Goal: Task Accomplishment & Management: Manage account settings

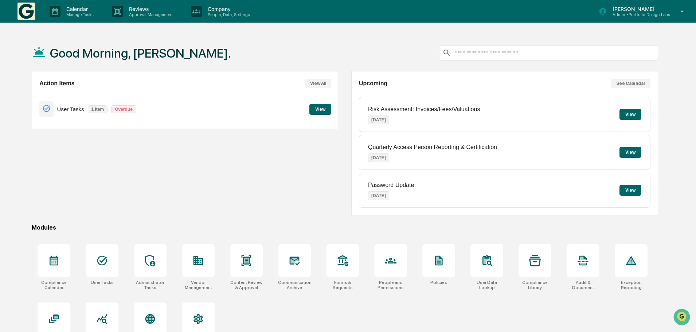
click at [626, 83] on button "See Calendar" at bounding box center [630, 83] width 39 height 9
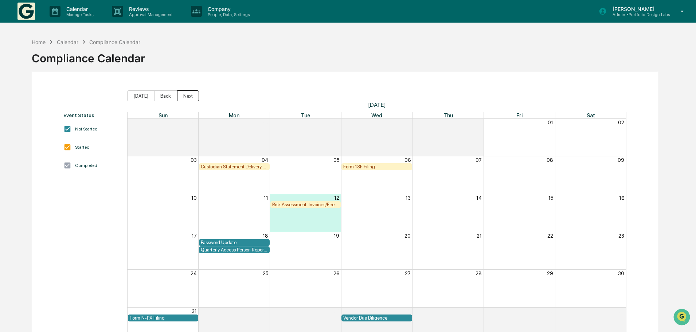
click at [184, 96] on button "Next" at bounding box center [188, 95] width 22 height 11
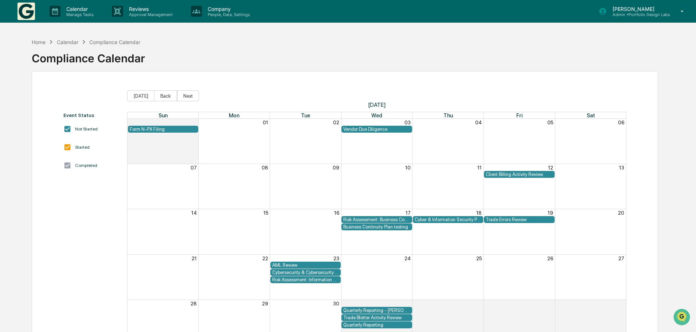
click at [321, 263] on div "AML Review" at bounding box center [305, 264] width 67 height 5
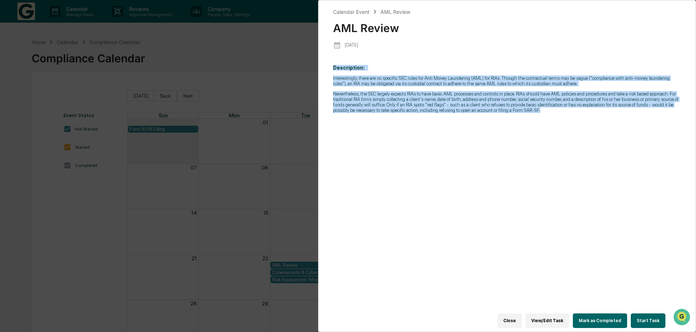
drag, startPoint x: 550, startPoint y: 116, endPoint x: 332, endPoint y: 67, distance: 223.0
click at [332, 67] on div "Calendar Event AML Review AML Review [DATE] Description: Interestingly, there a…" at bounding box center [507, 166] width 378 height 332
copy p "Description: Interestingly, there are no specific SEC rules for Anti Money Laun…"
click at [549, 317] on button "View/Edit Task" at bounding box center [547, 320] width 44 height 15
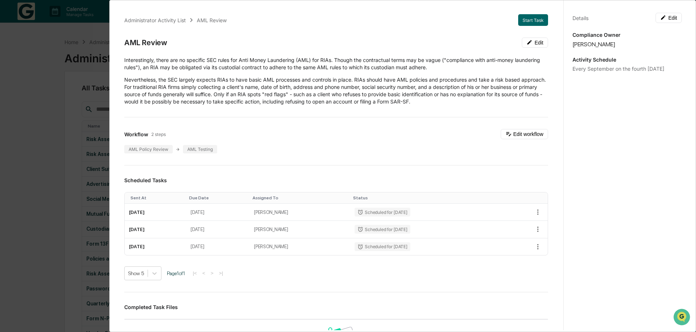
click at [43, 53] on div "Administrator Activity List AML Review Start Task AML Review Edit Interestingly…" at bounding box center [348, 166] width 696 height 332
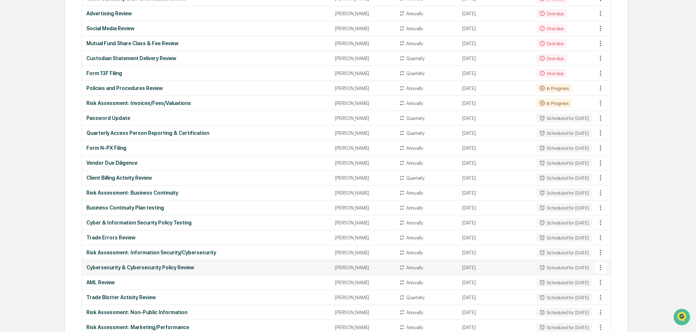
scroll to position [182, 0]
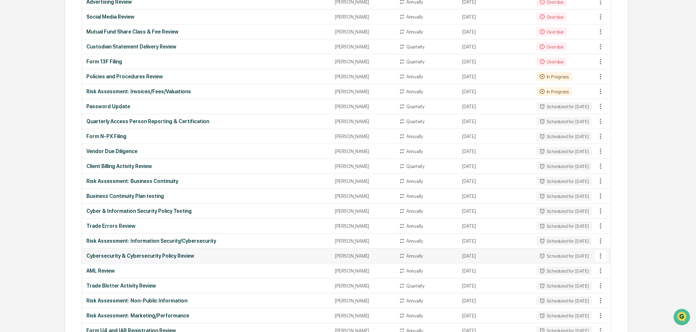
click at [161, 255] on div "Cybersecurity & Cybersecurity Policy Review" at bounding box center [206, 256] width 240 height 6
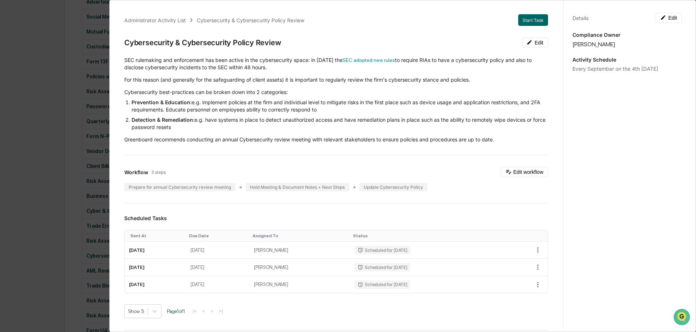
drag, startPoint x: 124, startPoint y: 60, endPoint x: 497, endPoint y: 144, distance: 382.1
click at [497, 144] on div "Administrator Activity List Cybersecurity & Cybersecurity Policy Review Start T…" at bounding box center [335, 286] width 441 height 562
copy div
click at [43, 51] on div "Administrator Activity List Cybersecurity & Cybersecurity Policy Review Start T…" at bounding box center [348, 166] width 696 height 332
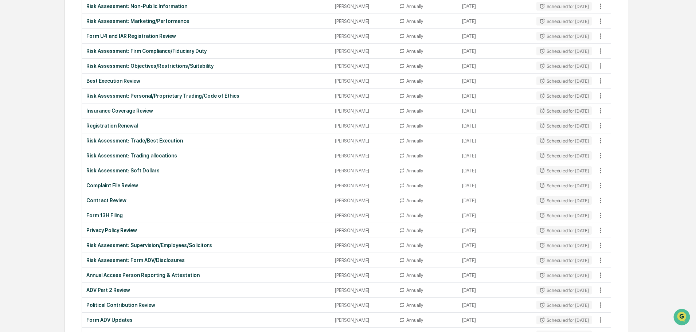
scroll to position [510, 0]
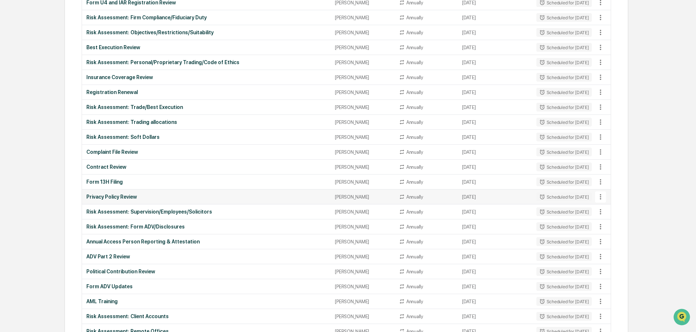
click at [120, 195] on div "Privacy Policy Review" at bounding box center [206, 197] width 240 height 6
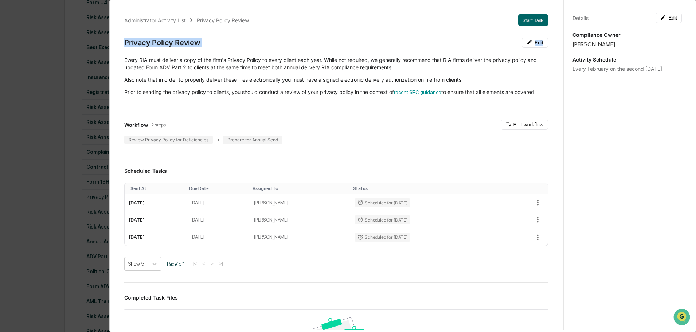
drag, startPoint x: 124, startPoint y: 42, endPoint x: 546, endPoint y: 100, distance: 426.1
click at [546, 100] on div "Administrator Activity List Privacy Policy Review Start Task Privacy Policy Rev…" at bounding box center [335, 262] width 441 height 514
copy div "Privacy Policy Review Edit"
click at [45, 45] on div "Administrator Activity List Privacy Policy Review Start Task Privacy Policy Rev…" at bounding box center [348, 166] width 696 height 332
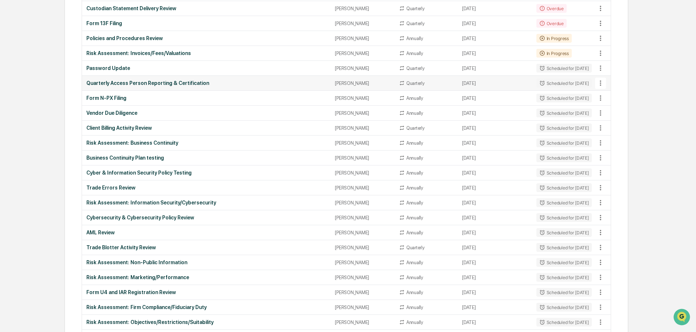
scroll to position [220, 0]
click at [106, 100] on div "Form N-PX Filing" at bounding box center [206, 99] width 240 height 6
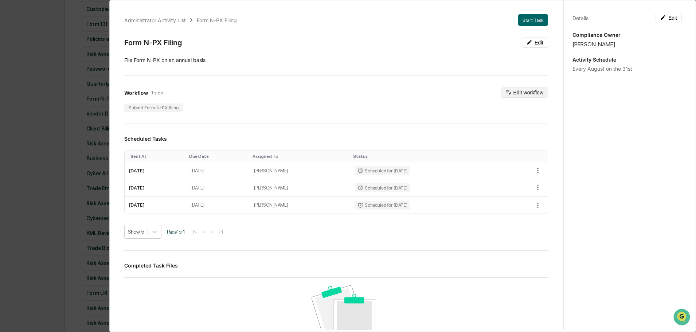
click at [511, 95] on button "Edit workflow" at bounding box center [524, 92] width 47 height 10
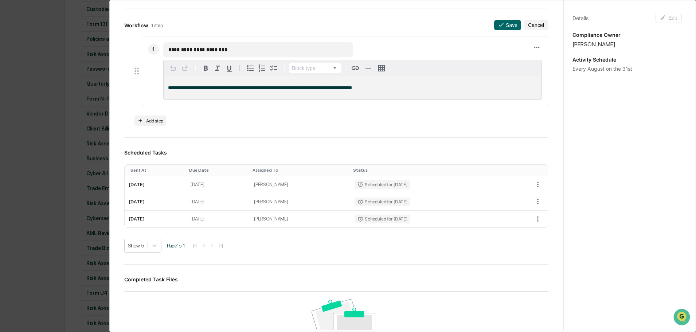
scroll to position [73, 0]
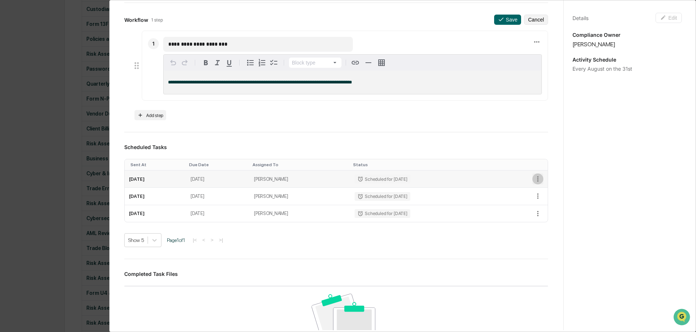
click at [534, 179] on icon "button" at bounding box center [538, 179] width 8 height 8
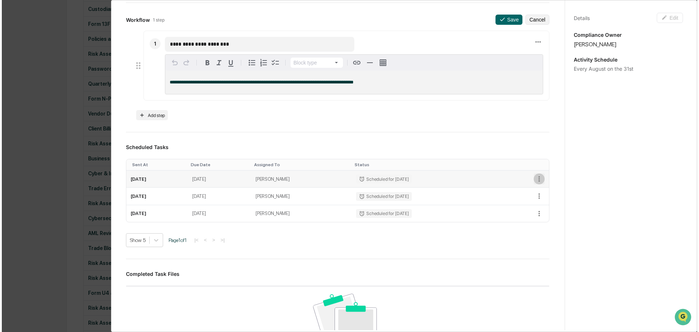
scroll to position [220, 0]
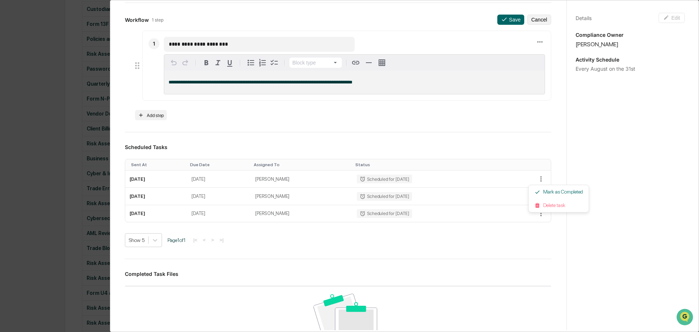
click at [151, 179] on div at bounding box center [349, 166] width 699 height 332
click at [592, 69] on div "Every August on the 31st" at bounding box center [626, 69] width 109 height 6
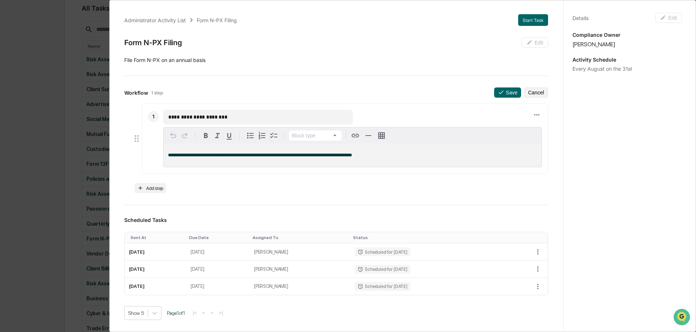
scroll to position [74, 0]
click at [218, 18] on div "Form N-PX Filing" at bounding box center [217, 20] width 40 height 6
click at [148, 23] on div "Administrator Activity List" at bounding box center [155, 20] width 62 height 6
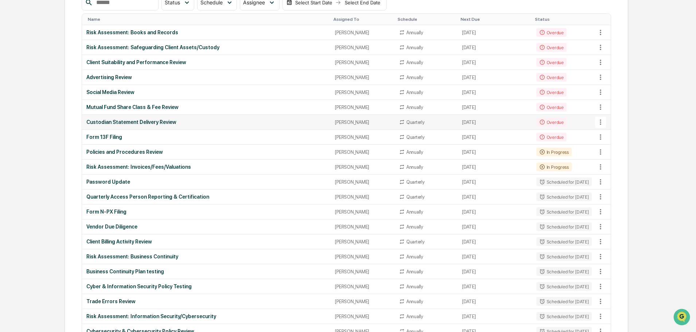
scroll to position [109, 0]
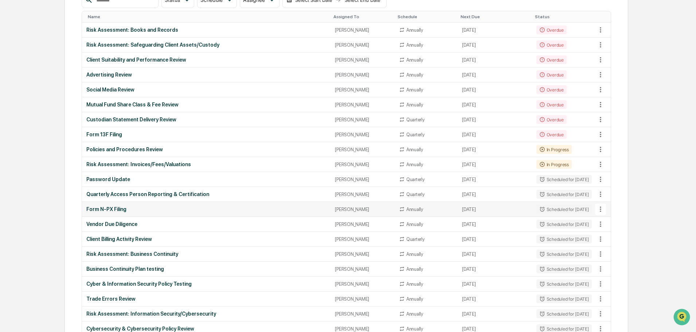
click at [599, 207] on icon at bounding box center [600, 209] width 8 height 8
click at [111, 209] on div at bounding box center [349, 166] width 699 height 332
click at [122, 212] on div "Form N-PX Filing" at bounding box center [206, 209] width 240 height 6
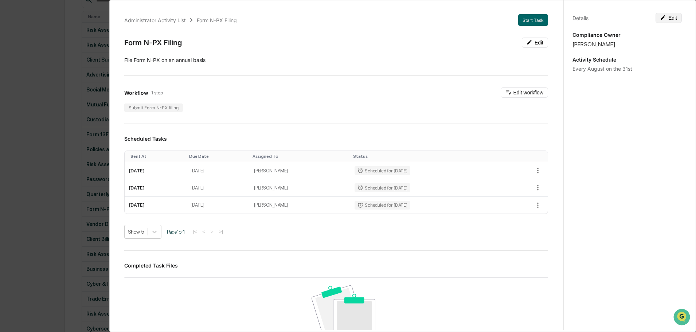
click at [673, 17] on button "Edit" at bounding box center [668, 18] width 26 height 10
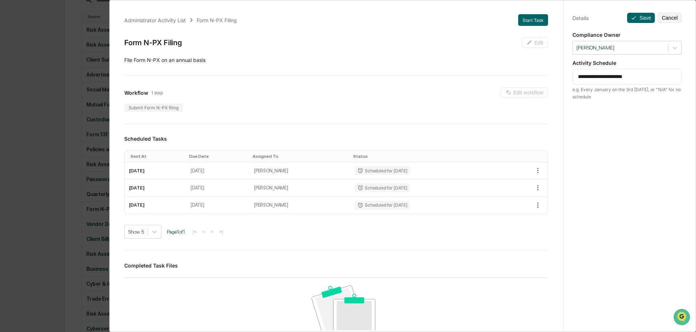
click at [644, 79] on textarea "**********" at bounding box center [627, 77] width 98 height 8
click at [622, 76] on textarea "**********" at bounding box center [627, 77] width 98 height 8
click at [641, 16] on button "Save" at bounding box center [641, 18] width 28 height 10
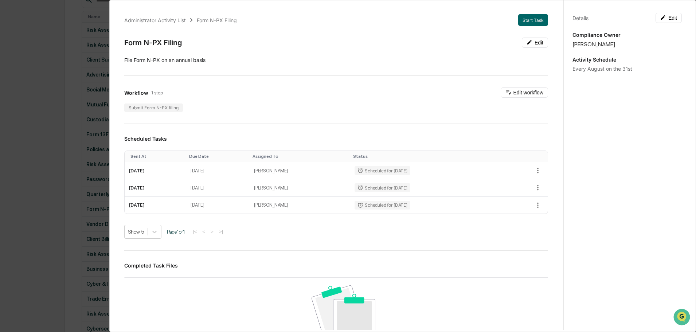
click at [623, 70] on div "Every August on the 31st" at bounding box center [626, 69] width 109 height 6
click at [672, 19] on button "Edit" at bounding box center [668, 18] width 26 height 10
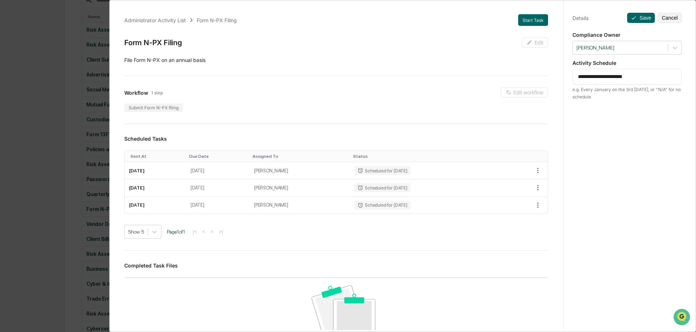
drag, startPoint x: 624, startPoint y: 77, endPoint x: 640, endPoint y: 78, distance: 15.3
click at [640, 78] on textarea "**********" at bounding box center [627, 77] width 98 height 8
type textarea "**********"
click at [635, 15] on button "Save" at bounding box center [641, 18] width 28 height 10
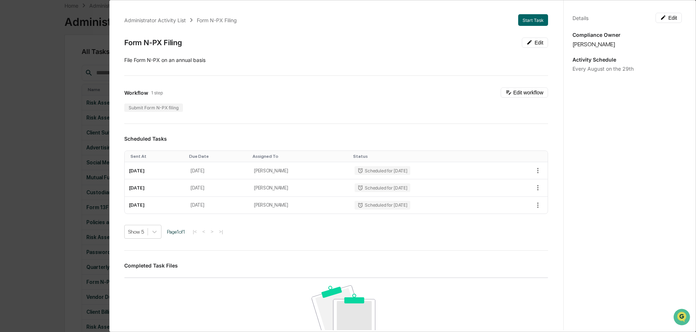
scroll to position [4, 0]
click at [526, 89] on button "Edit workflow" at bounding box center [524, 92] width 47 height 10
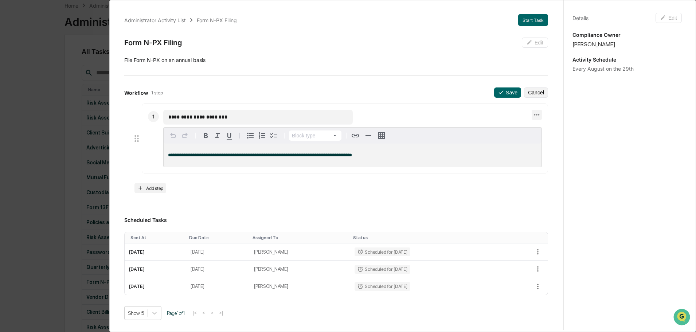
click at [533, 111] on icon at bounding box center [537, 115] width 8 height 8
click at [548, 97] on div at bounding box center [349, 166] width 699 height 332
click at [137, 137] on icon at bounding box center [137, 138] width 10 height 10
click at [616, 66] on div "Every August on the 29th" at bounding box center [626, 69] width 109 height 6
click at [499, 88] on button "Save" at bounding box center [507, 92] width 27 height 10
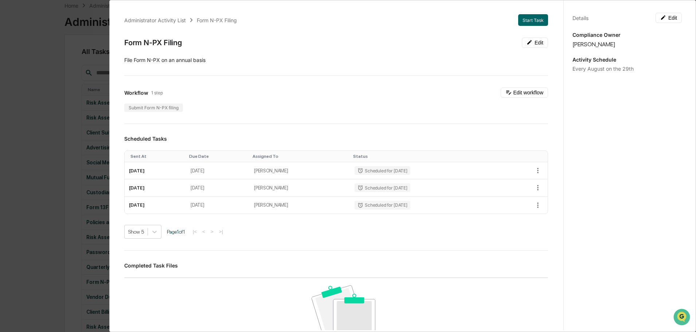
click at [505, 89] on icon at bounding box center [508, 92] width 7 height 7
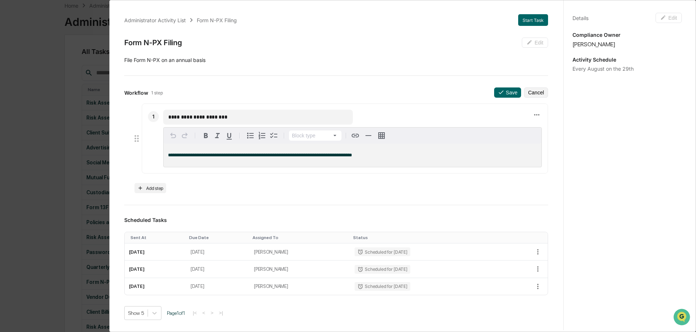
click at [502, 88] on button "Save" at bounding box center [507, 92] width 27 height 10
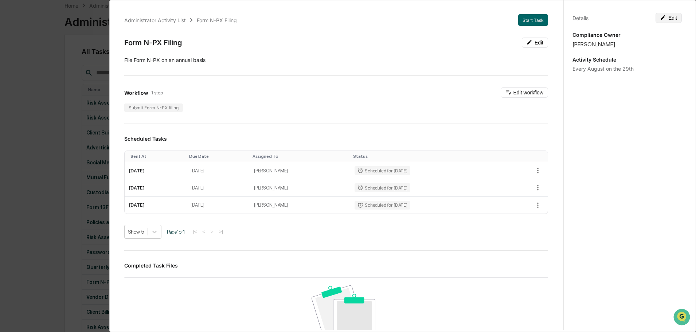
click at [668, 14] on button "Edit" at bounding box center [668, 18] width 26 height 10
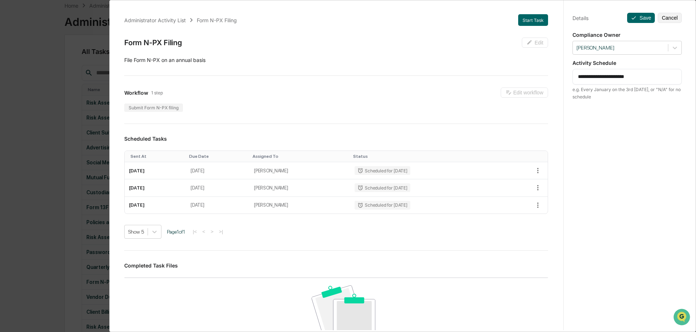
drag, startPoint x: 625, startPoint y: 74, endPoint x: 642, endPoint y: 74, distance: 17.1
click at [642, 74] on textarea "**********" at bounding box center [627, 77] width 98 height 8
click at [628, 74] on textarea "**********" at bounding box center [627, 77] width 98 height 8
type textarea "**********"
click at [648, 32] on p "Compliance Owner" at bounding box center [626, 35] width 109 height 6
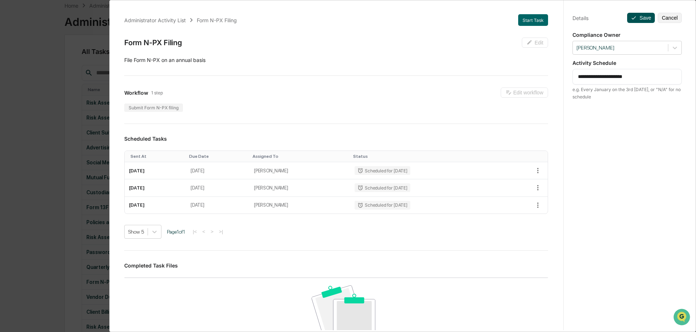
click at [638, 13] on button "Save" at bounding box center [641, 18] width 28 height 10
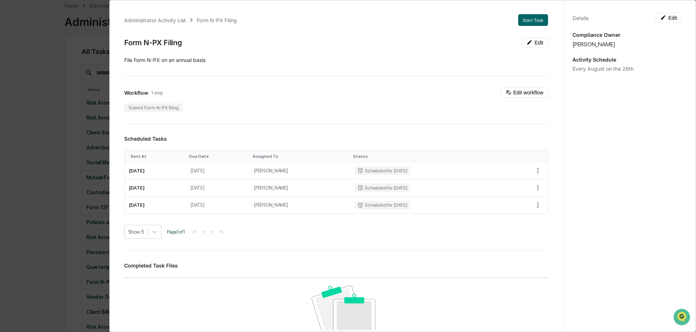
click at [38, 93] on div "Administrator Activity List Form N-PX Filing Start Task Form N-PX Filing Edit ​…" at bounding box center [348, 166] width 696 height 332
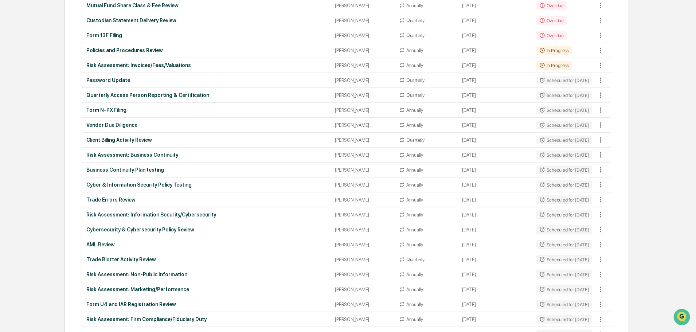
scroll to position [219, 0]
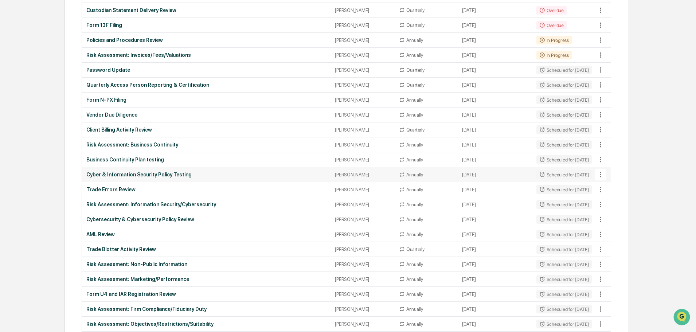
click at [133, 176] on div "Cyber & Information Security Policy Testing" at bounding box center [206, 175] width 240 height 6
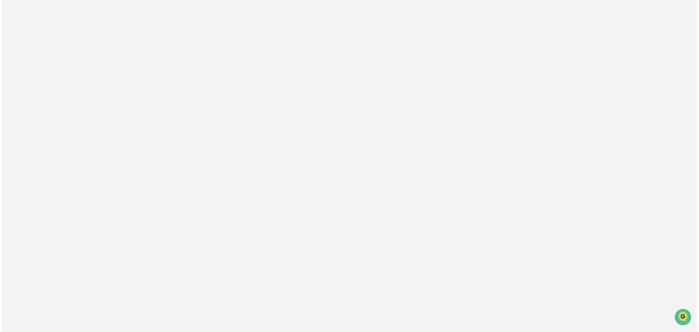
scroll to position [0, 0]
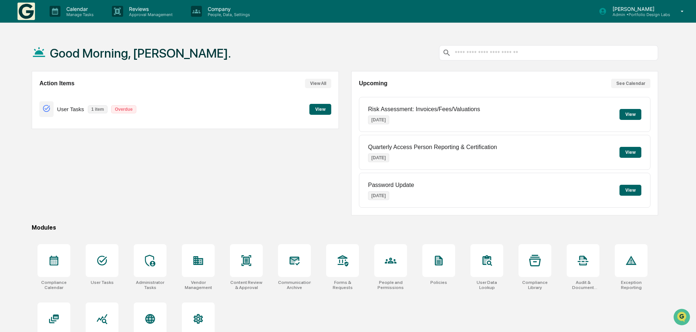
click at [637, 81] on button "See Calendar" at bounding box center [630, 83] width 39 height 9
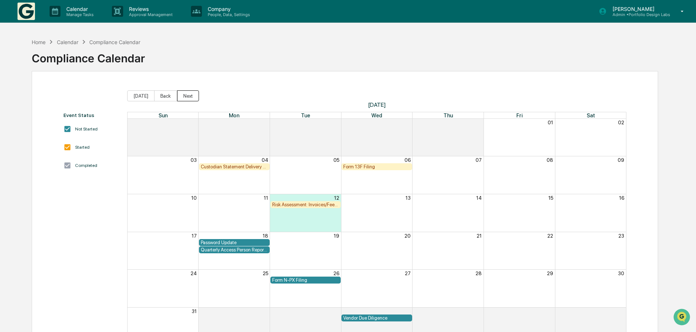
click at [187, 94] on button "Next" at bounding box center [188, 95] width 22 height 11
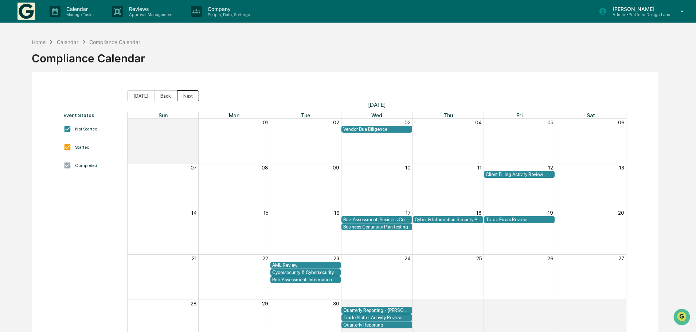
scroll to position [36, 0]
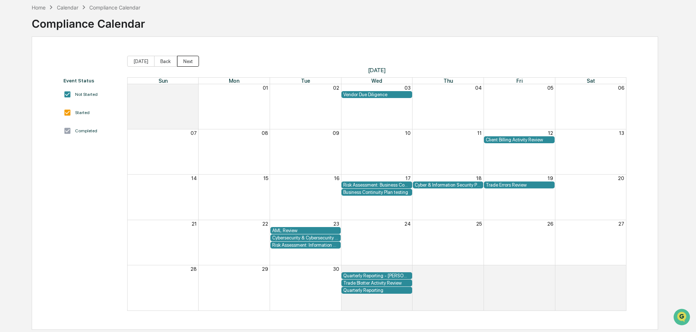
click at [185, 58] on button "Next" at bounding box center [188, 61] width 22 height 11
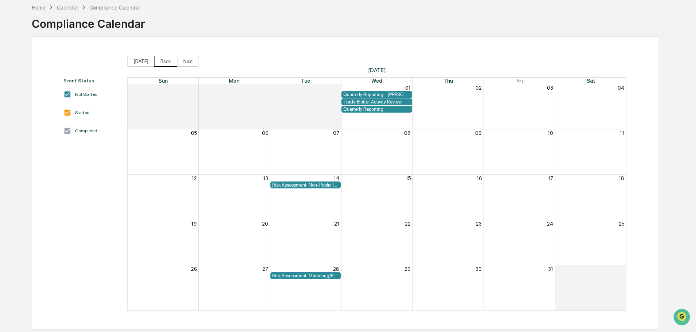
click at [158, 61] on button "Back" at bounding box center [165, 61] width 23 height 11
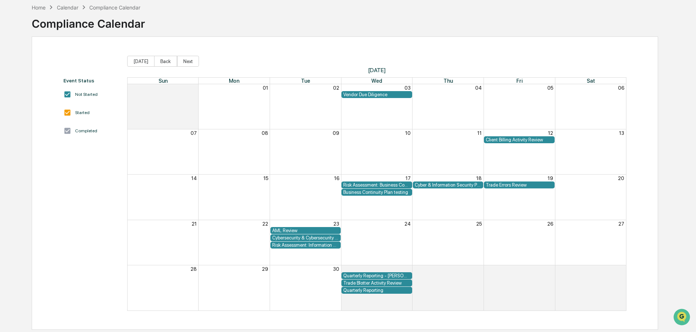
click at [443, 182] on div "Cyber & Information Security Policy Testing" at bounding box center [448, 184] width 67 height 5
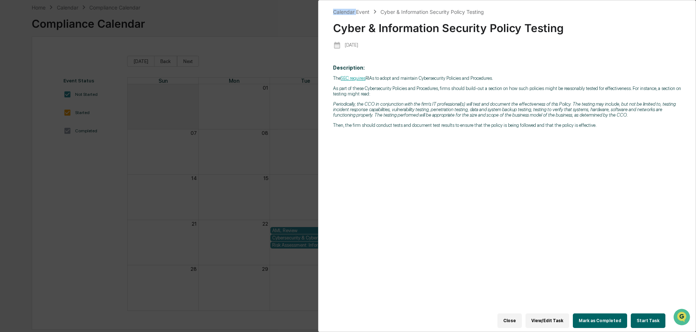
click at [443, 182] on div "Calendar Event Cyber & Information Security Policy Testing Cyber & Information …" at bounding box center [348, 166] width 696 height 332
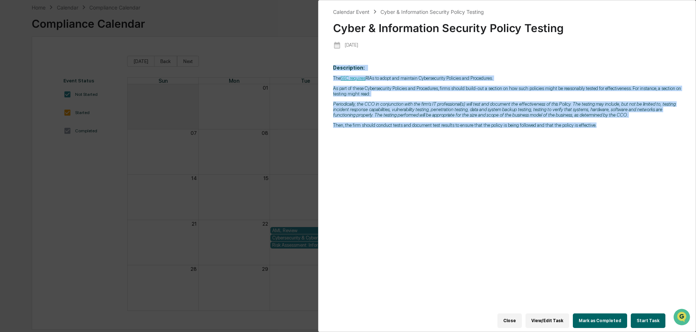
drag, startPoint x: 333, startPoint y: 67, endPoint x: 599, endPoint y: 127, distance: 272.6
click at [599, 127] on p "Description: The SEC requires RIAs to adopt and maintain Cybersecurity Policies…" at bounding box center [507, 96] width 348 height 63
copy p "Description: The SEC requires RIAs to adopt and maintain Cybersecurity Policies…"
click at [546, 319] on button "View/Edit Task" at bounding box center [547, 320] width 44 height 15
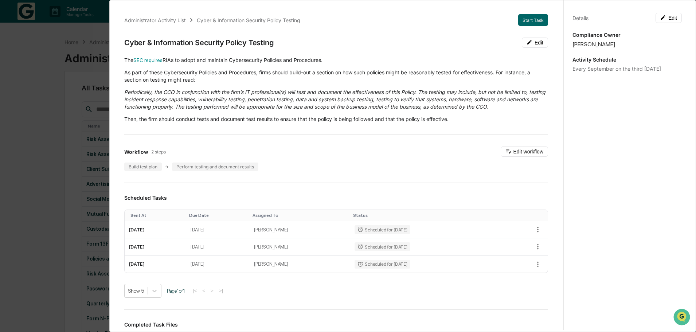
click at [43, 149] on div "Administrator Activity List Cyber & Information Security Policy Testing Start T…" at bounding box center [348, 166] width 696 height 332
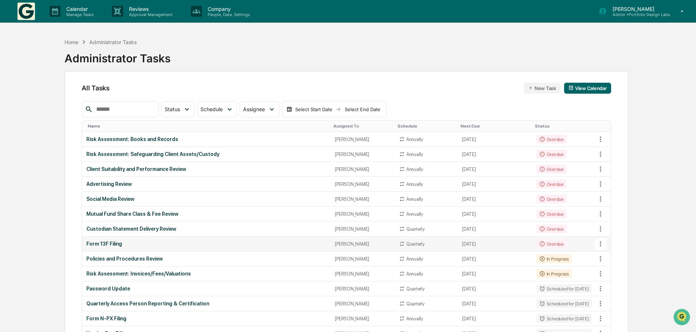
click at [111, 246] on div "Form 13F Filing" at bounding box center [206, 244] width 240 height 6
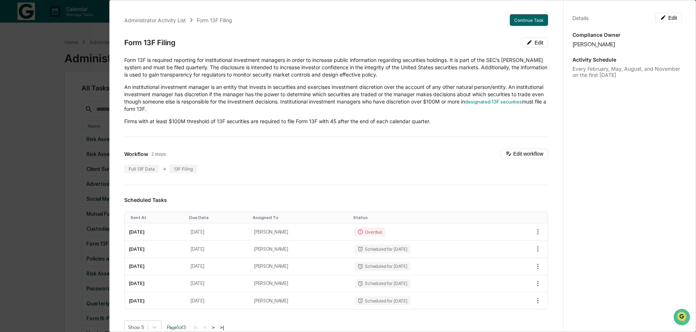
drag, startPoint x: 125, startPoint y: 61, endPoint x: 446, endPoint y: 126, distance: 328.2
click at [446, 126] on div "Administrator Activity List Form 13F Filing Continue Task Form 13F Filing Edit …" at bounding box center [335, 294] width 441 height 578
copy div
click at [42, 79] on div "Administrator Activity List Form 13F Filing Continue Task Form 13F Filing Edit …" at bounding box center [348, 166] width 696 height 332
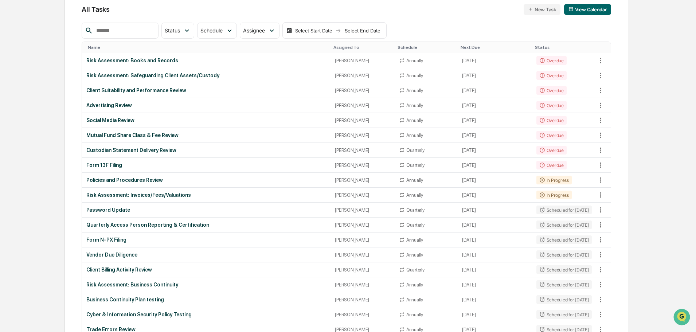
scroll to position [109, 0]
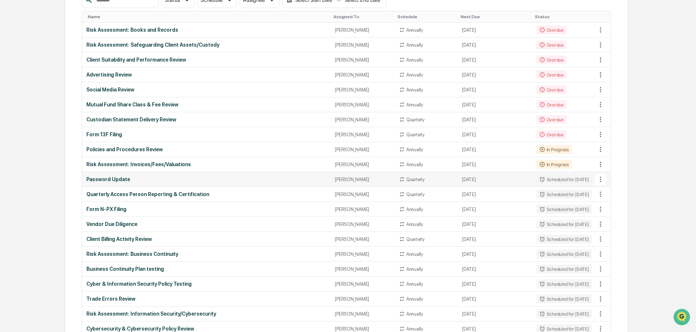
click at [114, 180] on div "Password Update" at bounding box center [206, 179] width 240 height 6
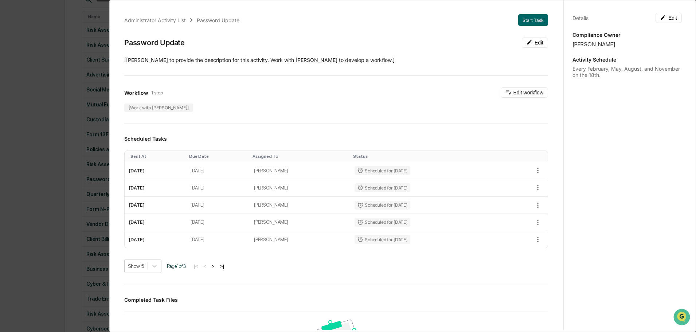
click at [31, 105] on div "Administrator Activity List Password Update Start Task Password Update Edit ​[A…" at bounding box center [348, 166] width 696 height 332
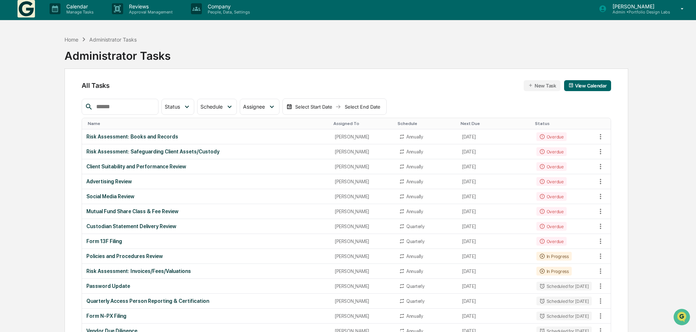
scroll to position [0, 0]
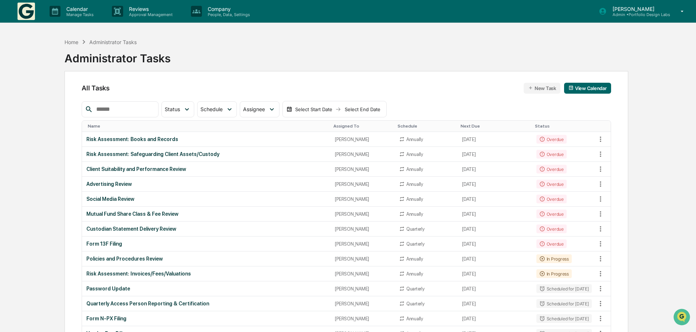
click at [110, 111] on input "text" at bounding box center [124, 109] width 62 height 9
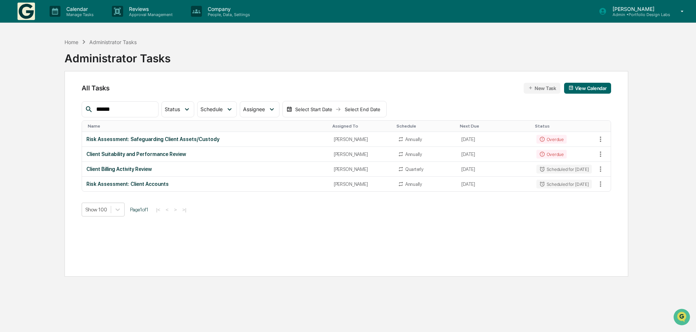
click at [117, 109] on input "******" at bounding box center [124, 109] width 62 height 9
drag, startPoint x: 115, startPoint y: 109, endPoint x: 89, endPoint y: 110, distance: 26.2
click at [89, 110] on div "******" at bounding box center [120, 109] width 77 height 16
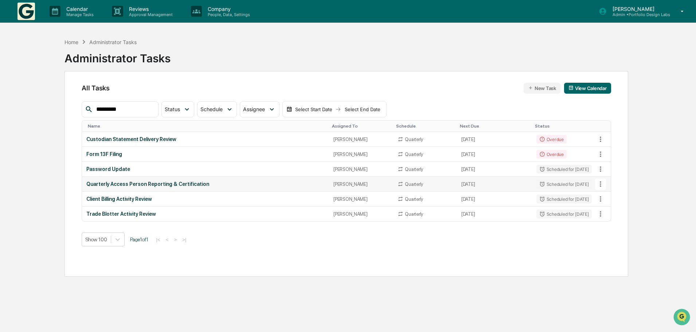
click at [143, 181] on div "Quarterly Access Person Reporting & Certification" at bounding box center [205, 184] width 238 height 6
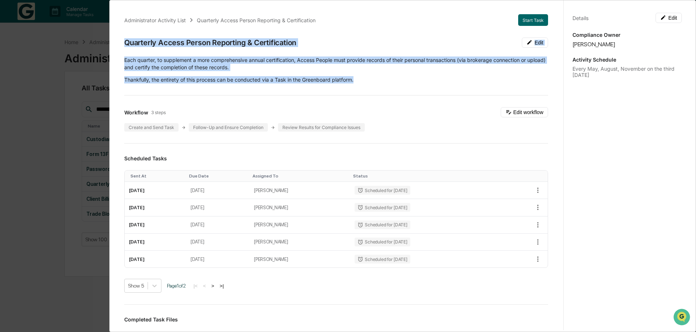
drag, startPoint x: 360, startPoint y: 81, endPoint x: 125, endPoint y: 43, distance: 238.5
click at [125, 43] on div "Administrator Activity List Quarterly Access Person Reporting & Certification S…" at bounding box center [335, 268] width 441 height 527
copy div "Quarterly Access Person Reporting & Certification Edit Each quarter, to supplem…"
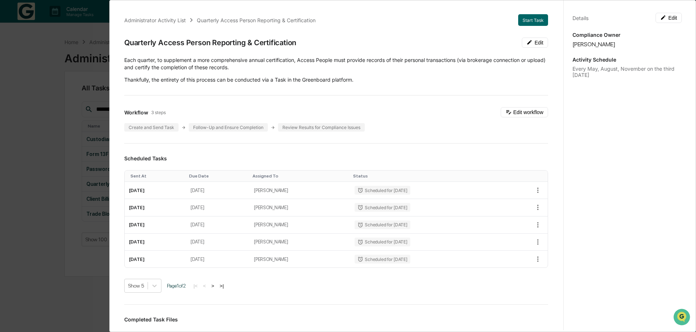
click at [39, 122] on div "Administrator Activity List Quarterly Access Person Reporting & Certification S…" at bounding box center [348, 166] width 696 height 332
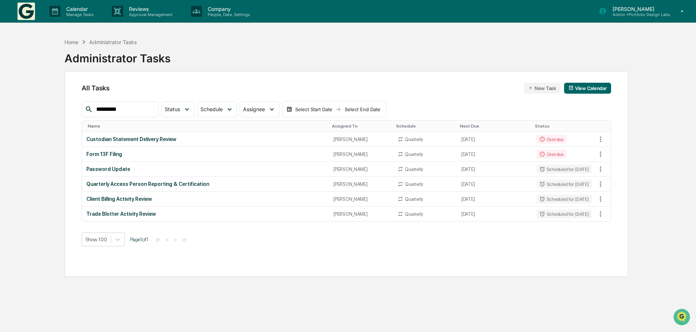
drag, startPoint x: 125, startPoint y: 108, endPoint x: 86, endPoint y: 109, distance: 38.3
click at [86, 109] on div "*********" at bounding box center [120, 109] width 77 height 16
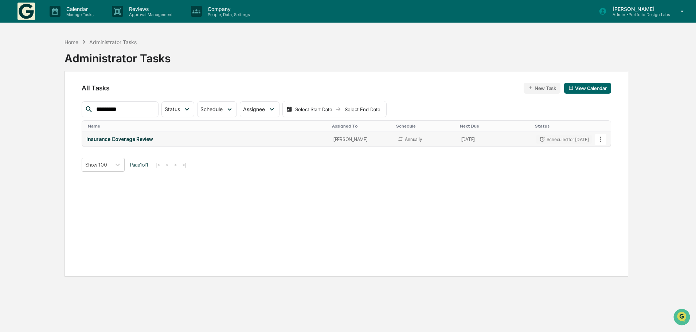
type input "*********"
click at [131, 138] on div "Insurance Coverage Review" at bounding box center [205, 139] width 238 height 6
